Goal: Find specific page/section: Find specific page/section

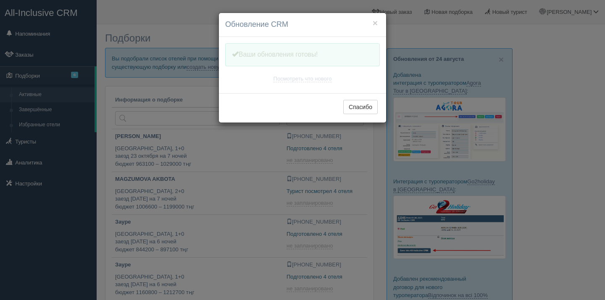
click at [41, 145] on div "× Обновление CRM Одну минутку, обновляем Вашу CRM Ваши обновления готовы! Посмо…" at bounding box center [302, 150] width 605 height 300
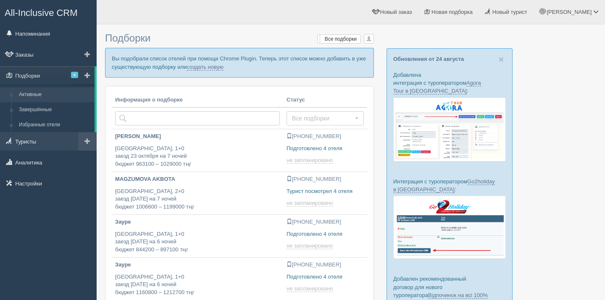
click at [41, 145] on link "Туристы" at bounding box center [48, 141] width 97 height 18
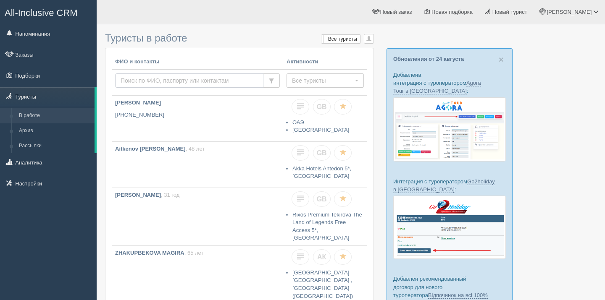
click at [158, 80] on input "text" at bounding box center [189, 81] width 148 height 14
type input "aknazarova"
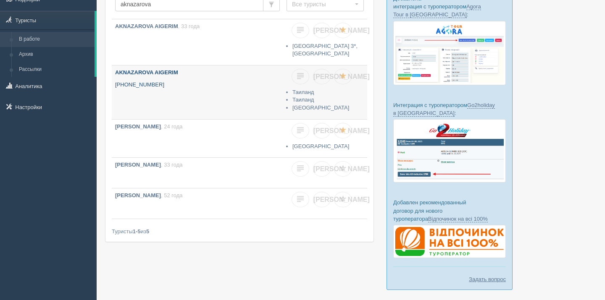
scroll to position [82, 0]
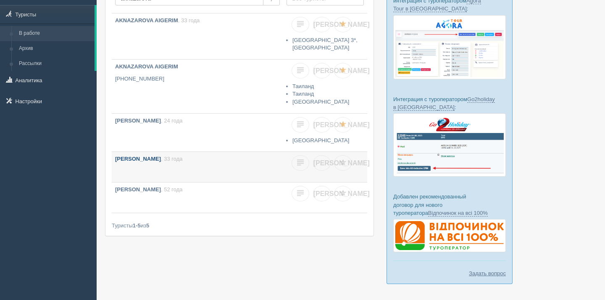
click at [184, 171] on link "AKNAZAROVA DANA , 33 года" at bounding box center [197, 167] width 171 height 30
